Goal: Navigation & Orientation: Find specific page/section

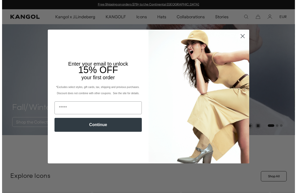
scroll to position [167, 0]
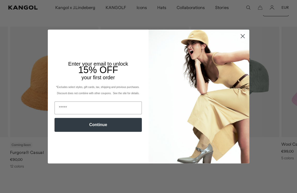
click at [241, 34] on circle "Close dialog" at bounding box center [242, 36] width 9 height 9
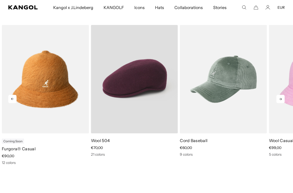
scroll to position [0, 106]
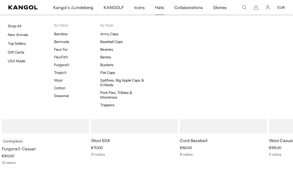
click at [162, 7] on span "Hats" at bounding box center [159, 7] width 9 height 15
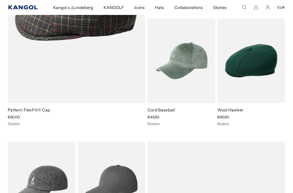
scroll to position [0, 106]
